Goal: Task Accomplishment & Management: Use online tool/utility

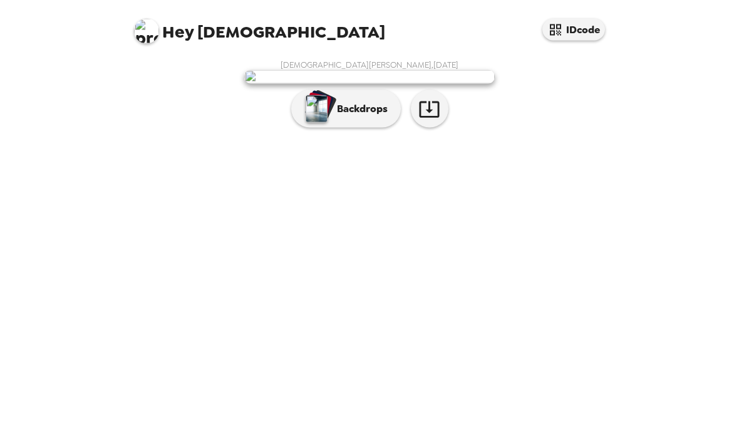
scroll to position [16, 0]
click at [432, 120] on icon "button" at bounding box center [430, 109] width 22 height 22
click at [320, 123] on img "button" at bounding box center [317, 109] width 22 height 28
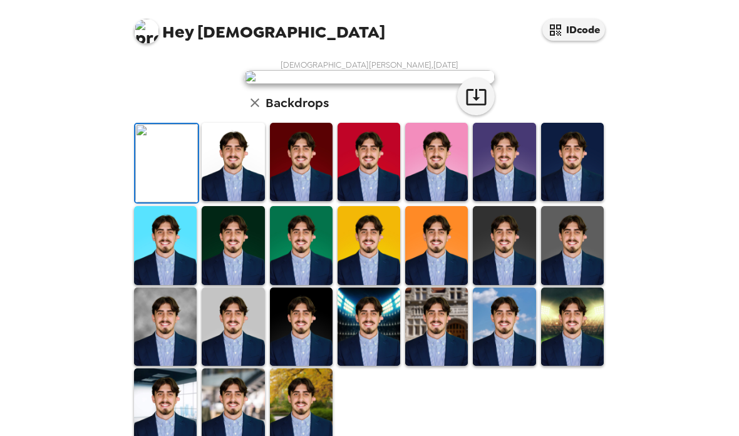
click at [216, 201] on img at bounding box center [233, 162] width 63 height 78
